Goal: Task Accomplishment & Management: Manage account settings

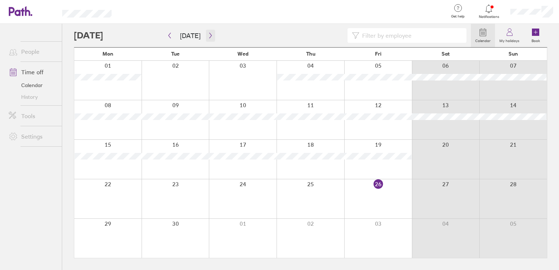
click at [208, 37] on icon "button" at bounding box center [210, 36] width 5 height 6
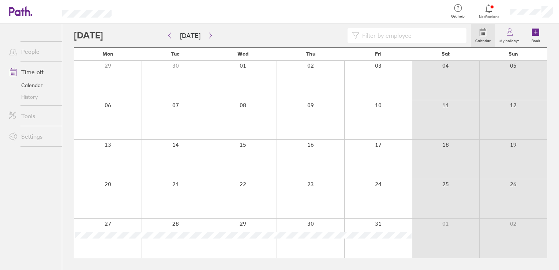
click at [38, 72] on link "Time off" at bounding box center [32, 72] width 59 height 15
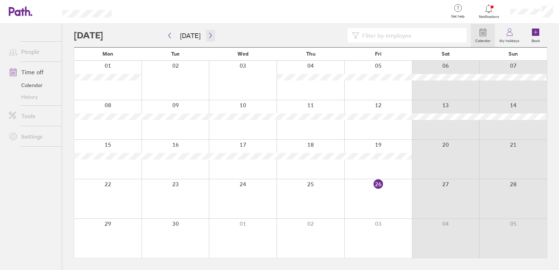
click at [208, 31] on button "button" at bounding box center [210, 36] width 9 height 12
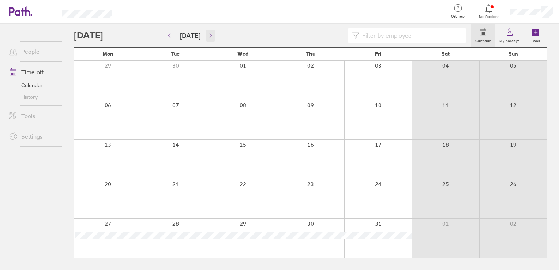
click at [208, 31] on button "button" at bounding box center [210, 36] width 9 height 12
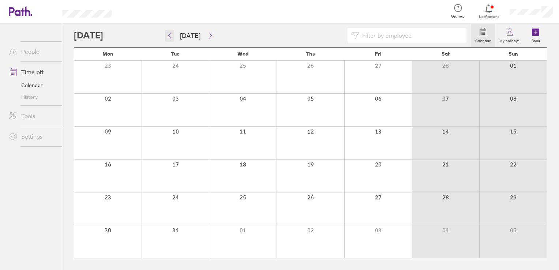
click at [168, 40] on button "button" at bounding box center [169, 36] width 9 height 12
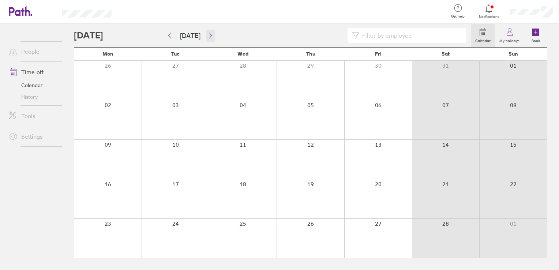
click at [209, 31] on button "button" at bounding box center [210, 36] width 9 height 12
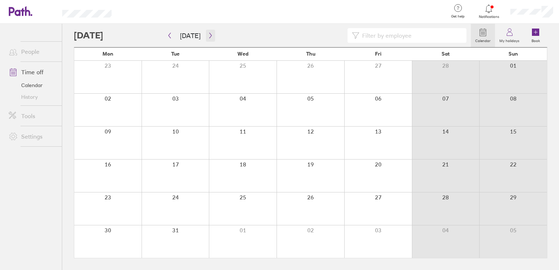
click at [209, 33] on icon "button" at bounding box center [210, 36] width 5 height 6
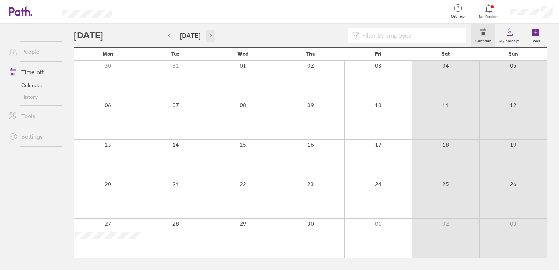
click at [209, 33] on icon "button" at bounding box center [210, 36] width 5 height 6
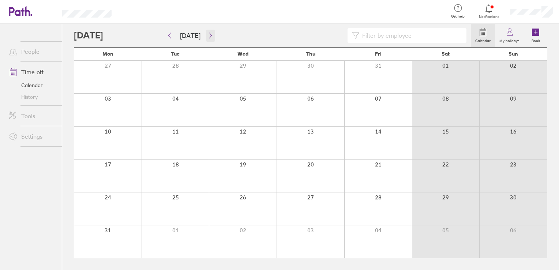
click at [209, 33] on icon "button" at bounding box center [210, 36] width 5 height 6
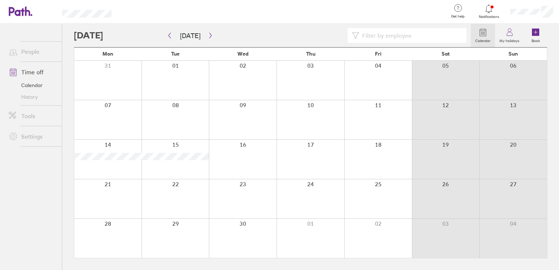
click at [33, 71] on link "Time off" at bounding box center [32, 72] width 59 height 15
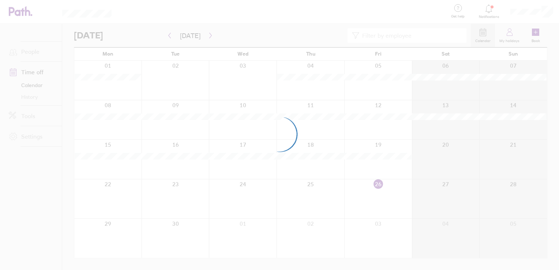
click at [533, 14] on div at bounding box center [279, 135] width 559 height 270
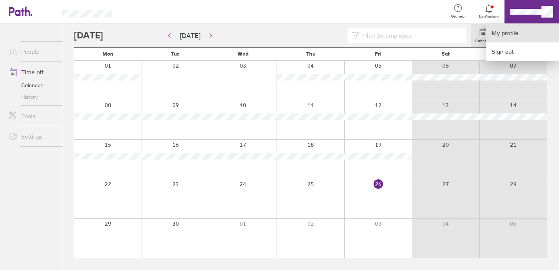
click at [531, 29] on link "My profile" at bounding box center [522, 33] width 73 height 19
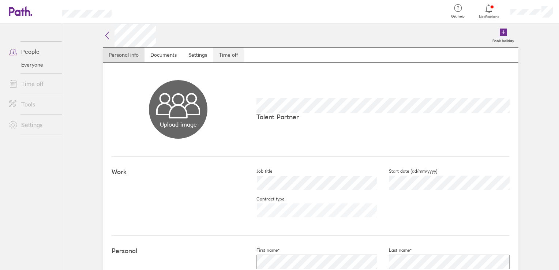
click at [226, 53] on link "Time off" at bounding box center [228, 55] width 31 height 15
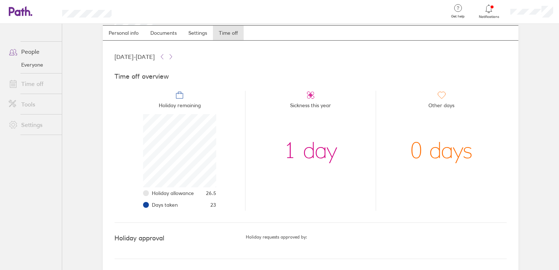
scroll to position [15, 0]
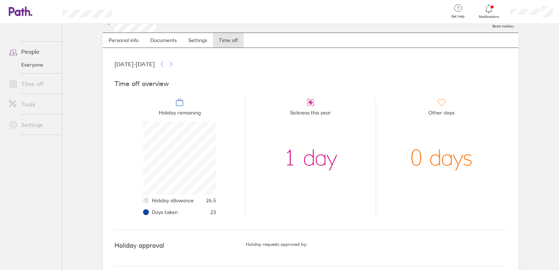
click at [175, 62] on button at bounding box center [171, 64] width 9 height 9
click at [165, 62] on icon at bounding box center [162, 64] width 6 height 6
click at [174, 63] on icon at bounding box center [171, 64] width 6 height 6
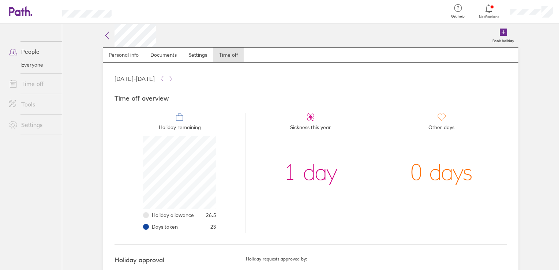
scroll to position [73, 73]
click at [174, 77] on icon at bounding box center [171, 79] width 6 height 6
click at [165, 77] on icon at bounding box center [162, 79] width 6 height 6
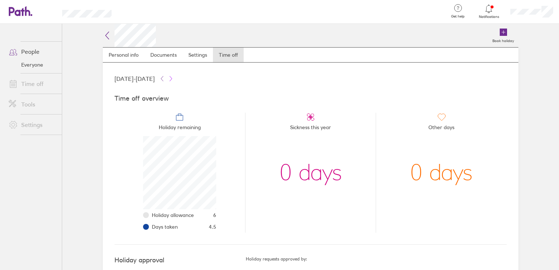
click at [174, 79] on icon at bounding box center [171, 79] width 6 height 6
click at [175, 81] on button at bounding box center [171, 78] width 9 height 9
click at [31, 83] on link "Time off" at bounding box center [32, 84] width 59 height 15
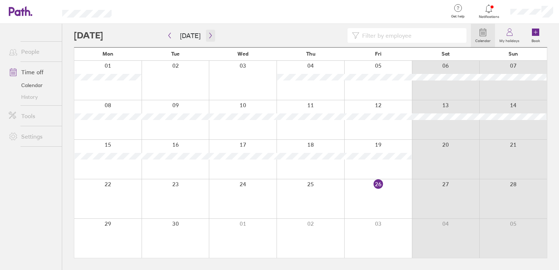
click at [206, 38] on button "button" at bounding box center [210, 36] width 9 height 12
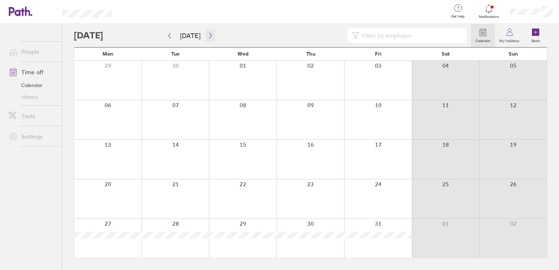
click at [206, 38] on button "button" at bounding box center [210, 36] width 9 height 12
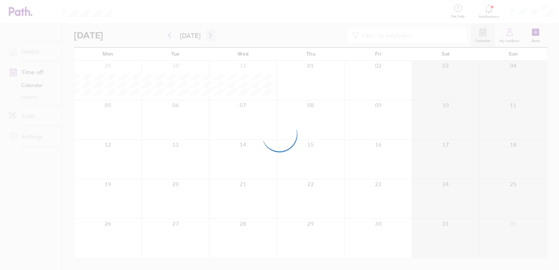
click at [206, 38] on div at bounding box center [279, 135] width 559 height 270
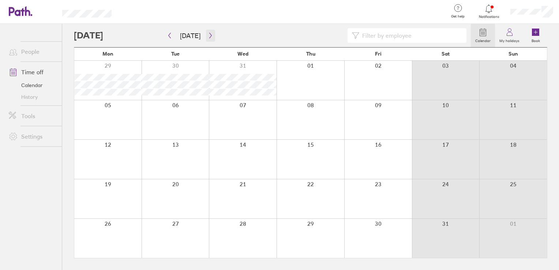
click at [206, 38] on button "button" at bounding box center [210, 36] width 9 height 12
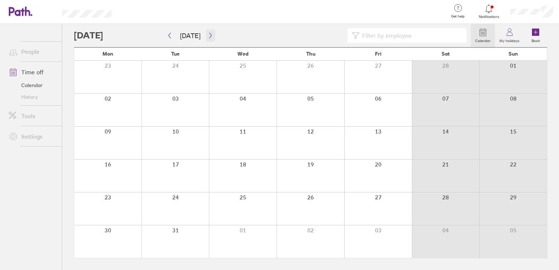
click at [206, 38] on button "button" at bounding box center [210, 36] width 9 height 12
